Goal: Task Accomplishment & Management: Use online tool/utility

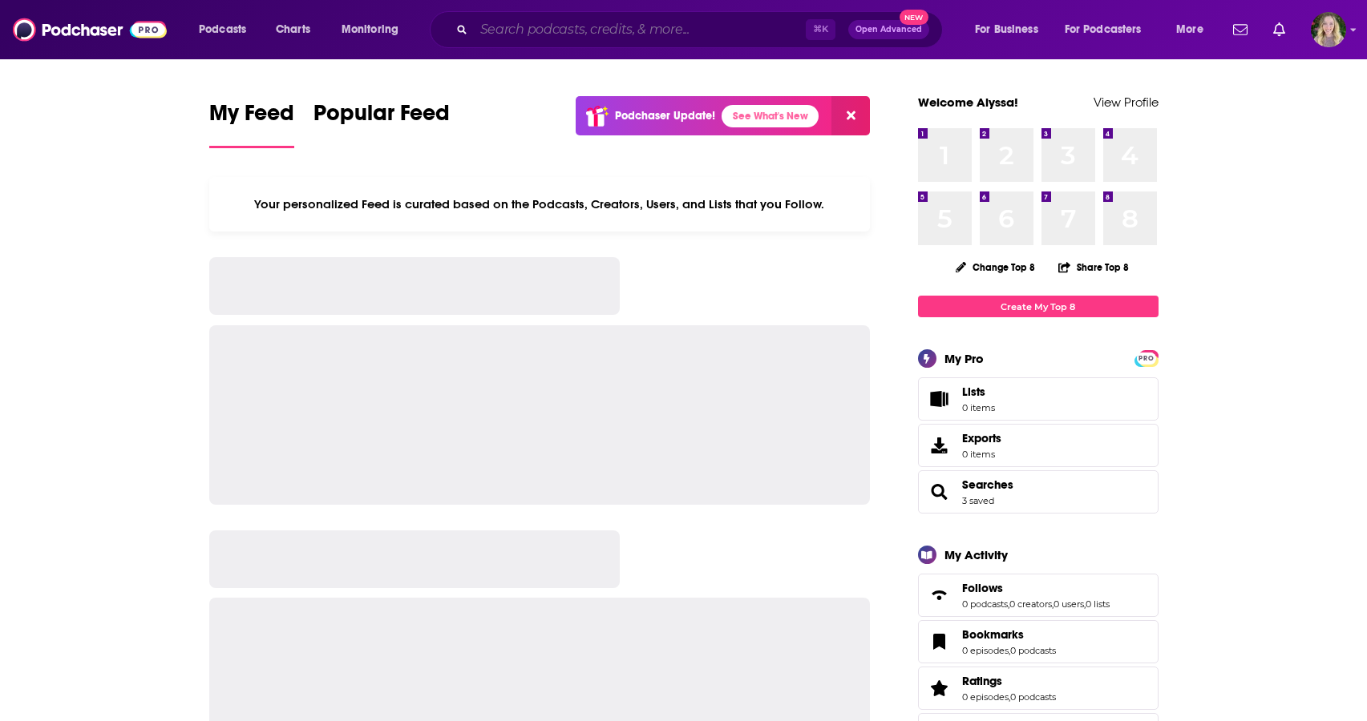
click at [499, 36] on input "Search podcasts, credits, & more..." at bounding box center [640, 30] width 332 height 26
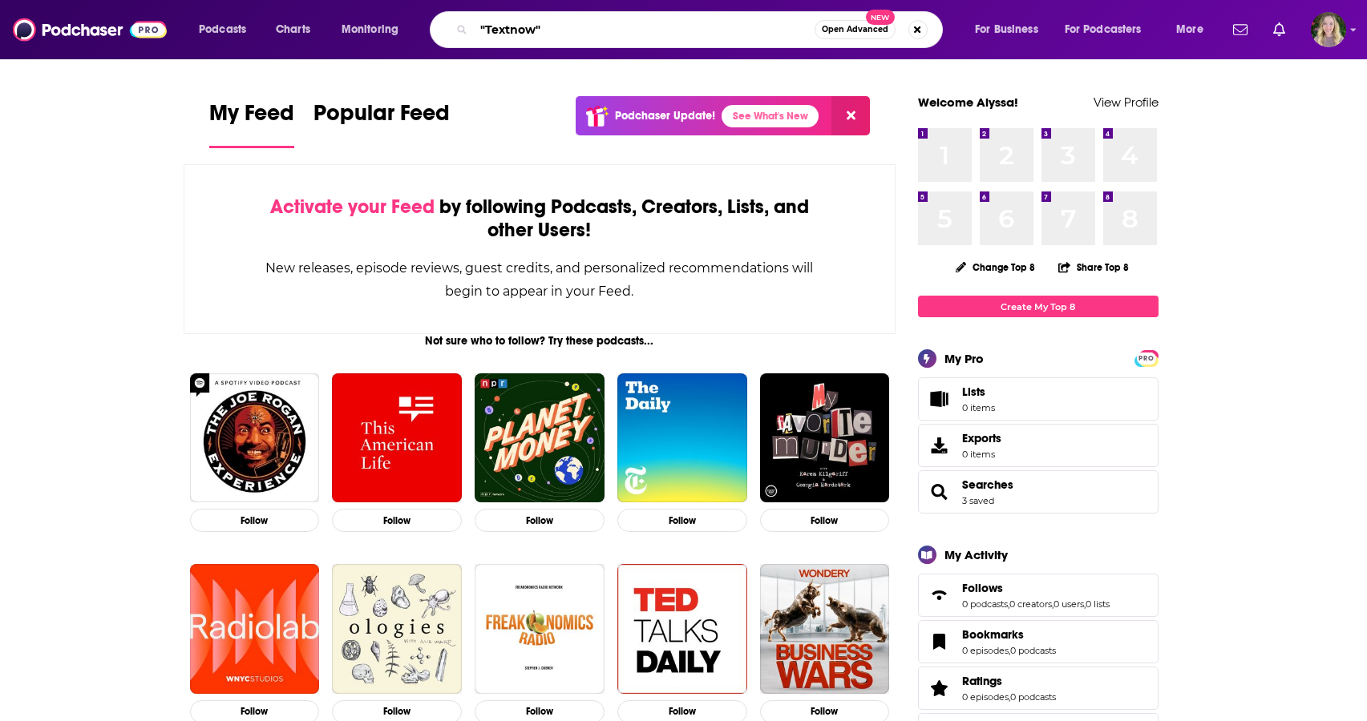
type input ""Textnow""
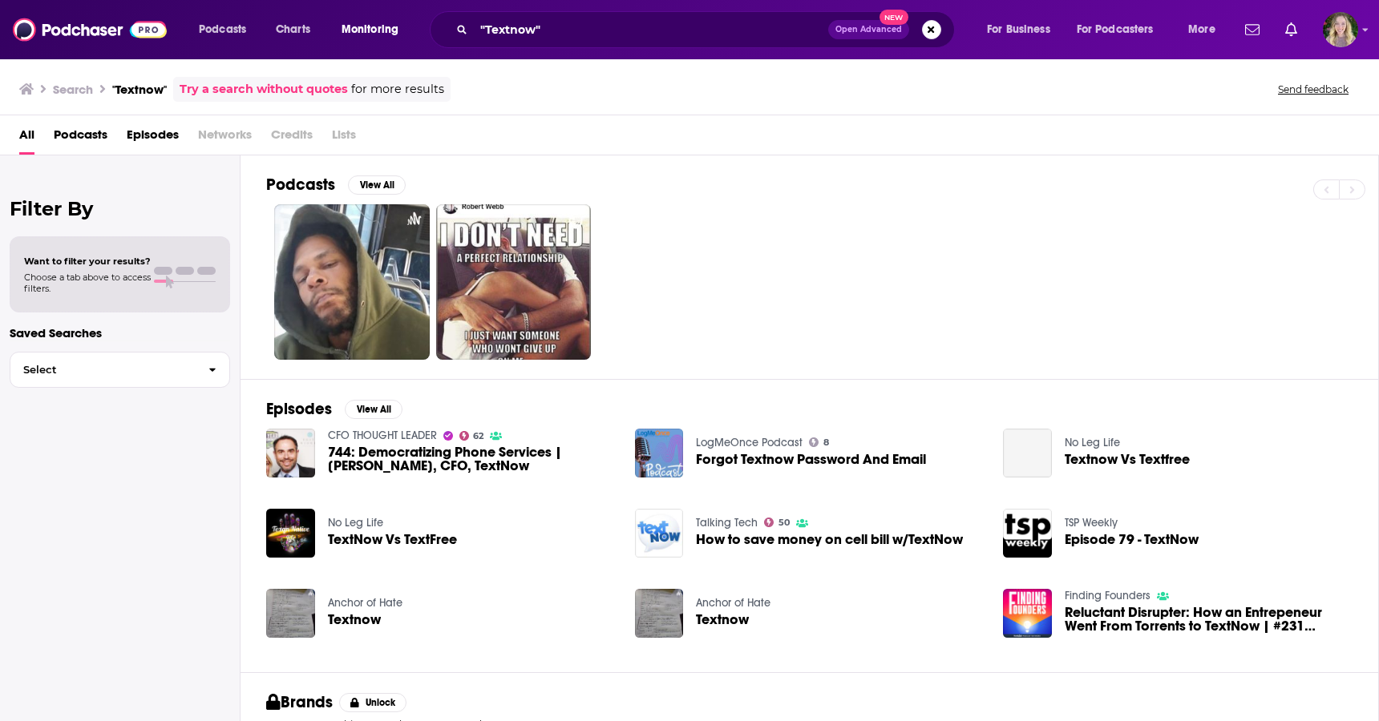
click at [374, 33] on span "Monitoring" at bounding box center [369, 29] width 57 height 22
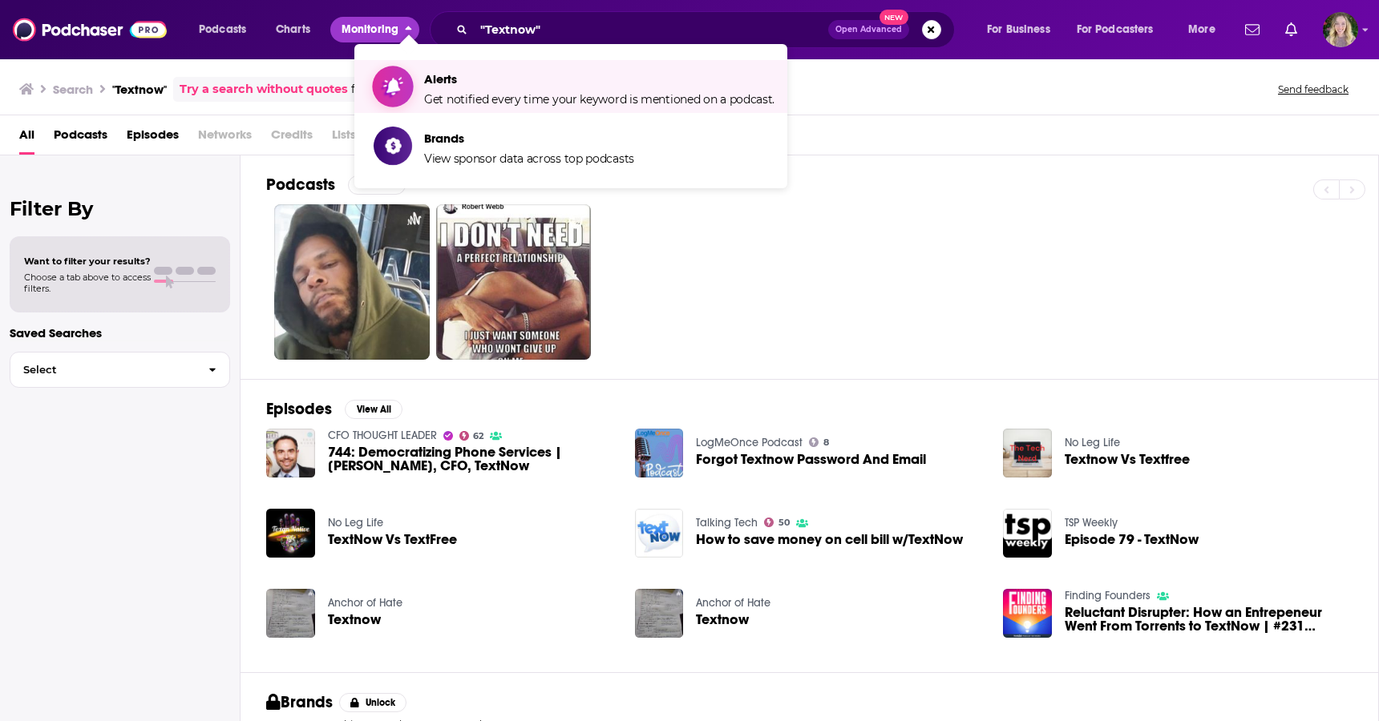
click at [442, 70] on span "Alerts Get notified every time your keyword is mentioned on a podcast." at bounding box center [599, 87] width 350 height 40
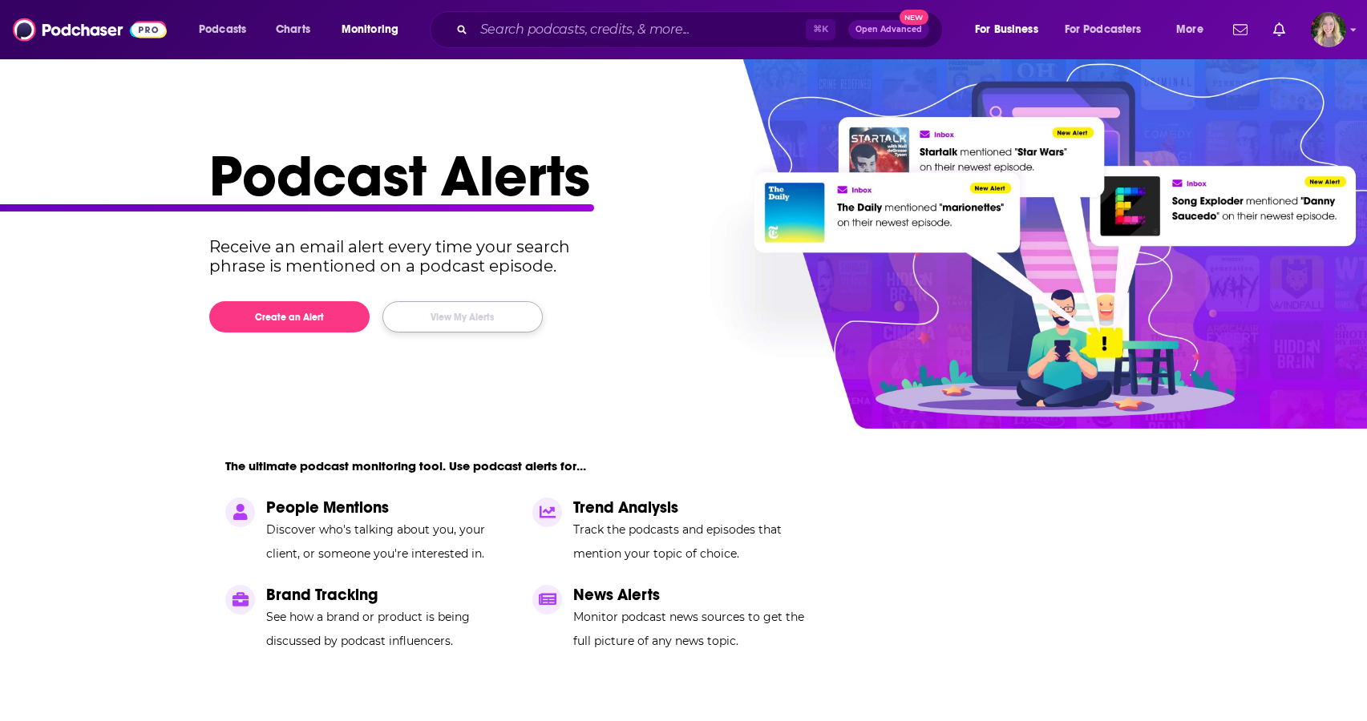
click at [451, 324] on button "View My Alerts" at bounding box center [462, 316] width 160 height 31
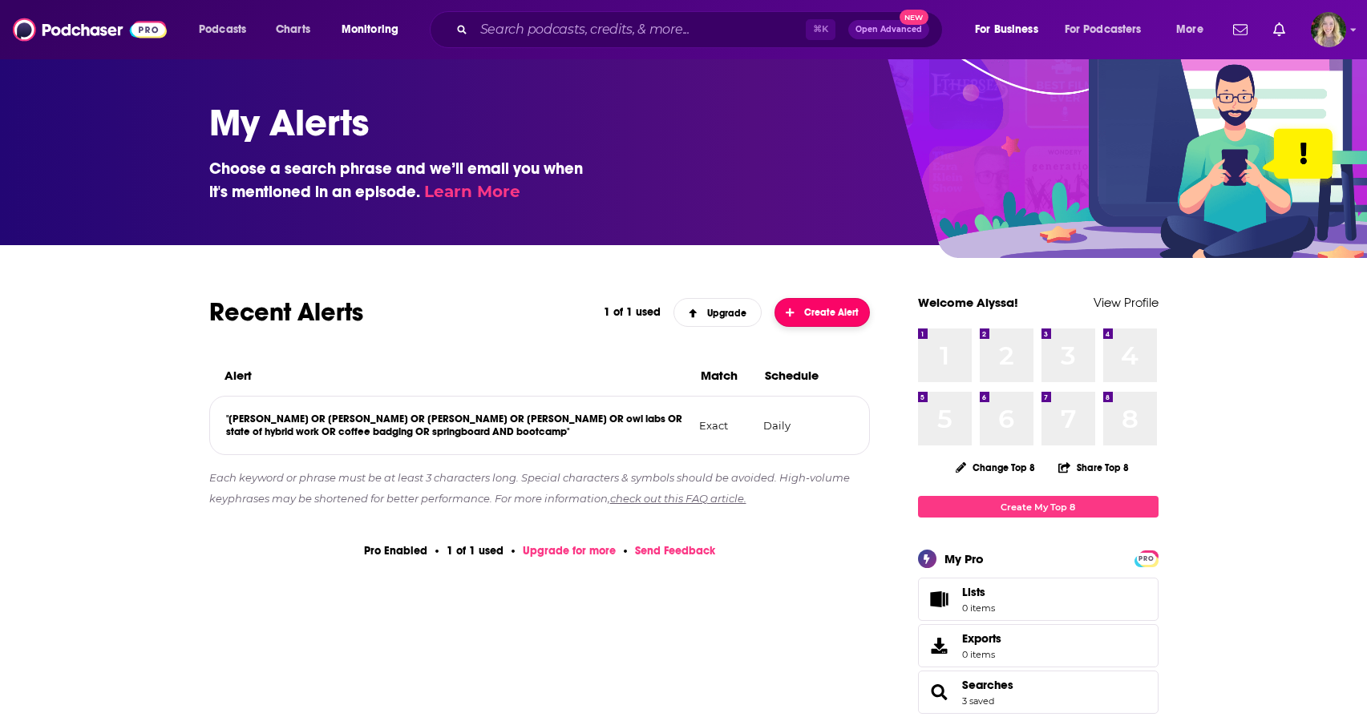
click at [818, 308] on span "Create Alert" at bounding box center [822, 312] width 73 height 11
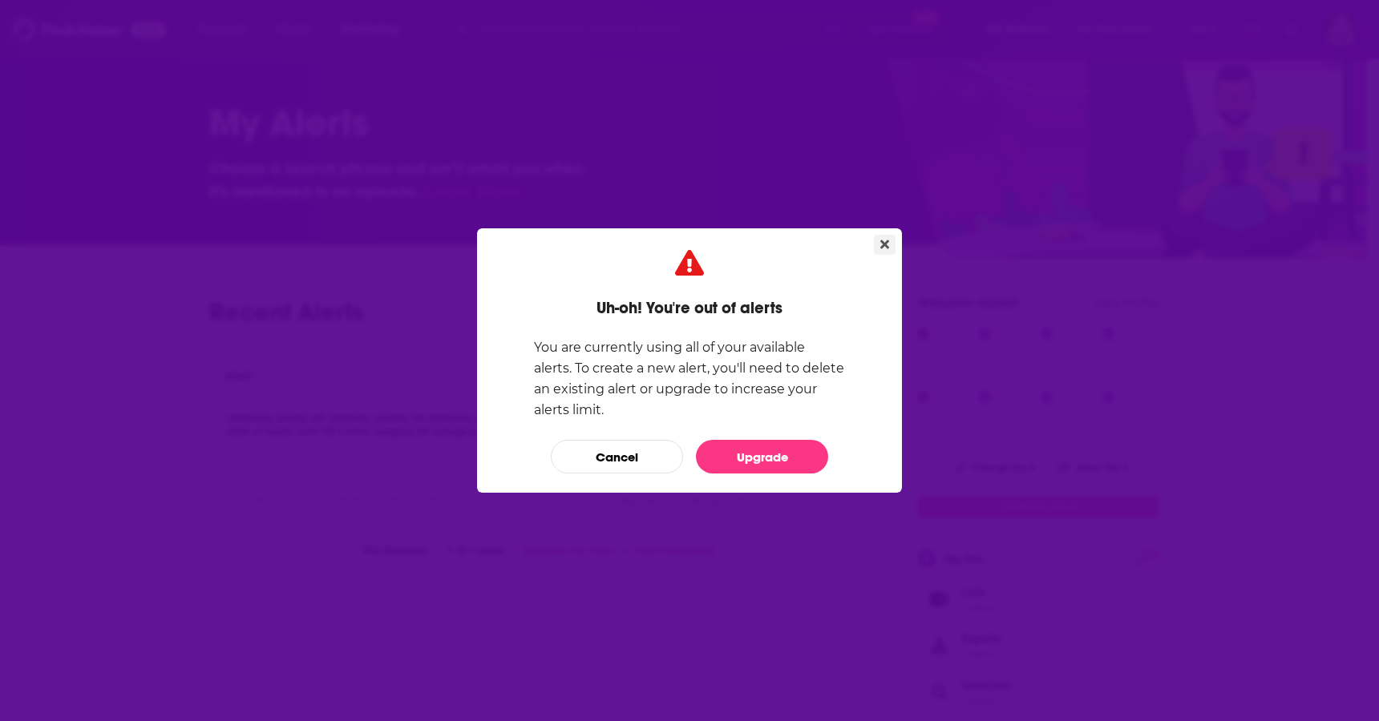
click at [885, 248] on icon "Close" at bounding box center [884, 244] width 9 height 13
